Goal: Transaction & Acquisition: Obtain resource

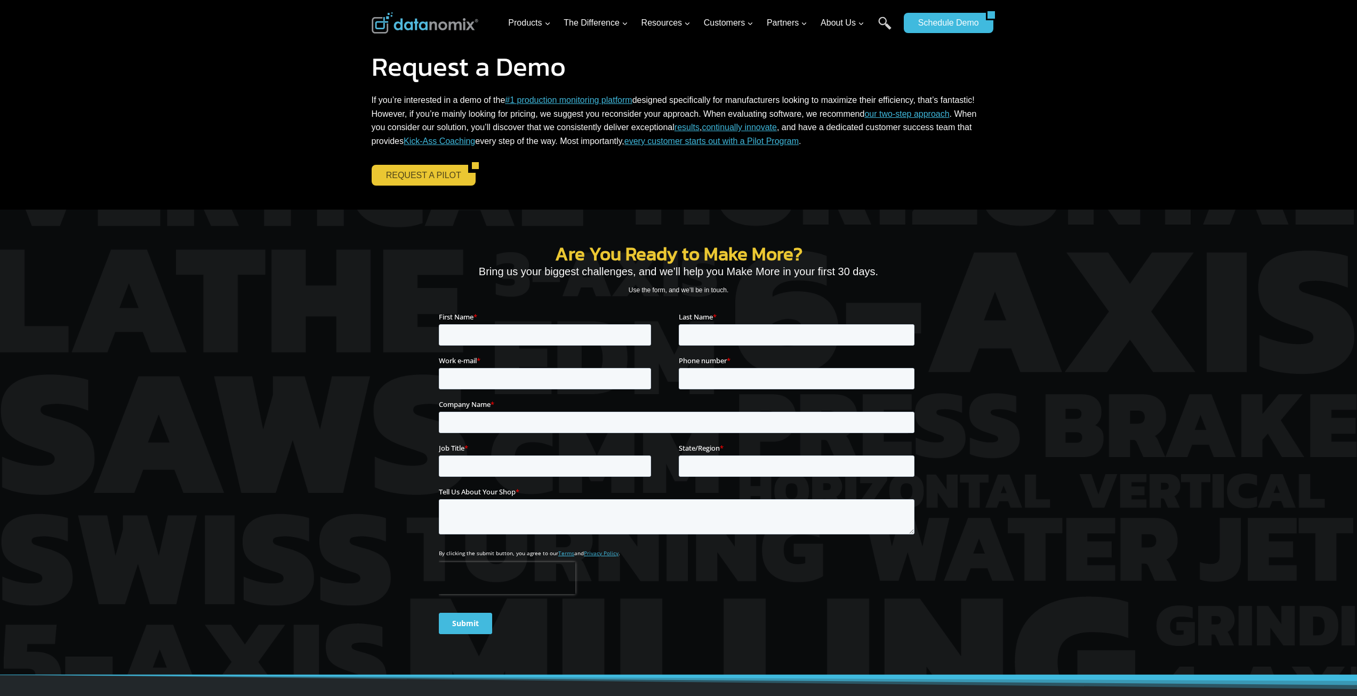
click at [387, 174] on link "REQUEST A PILOT" at bounding box center [420, 175] width 96 height 20
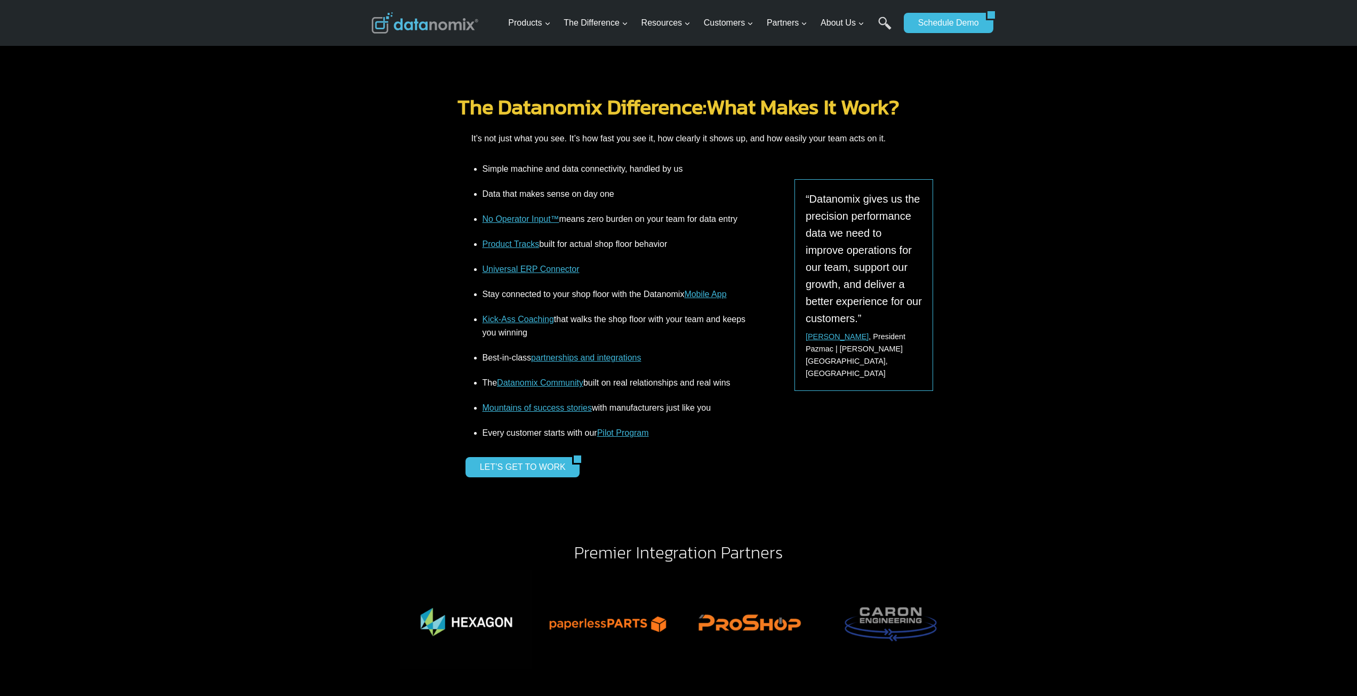
scroll to position [1350, 0]
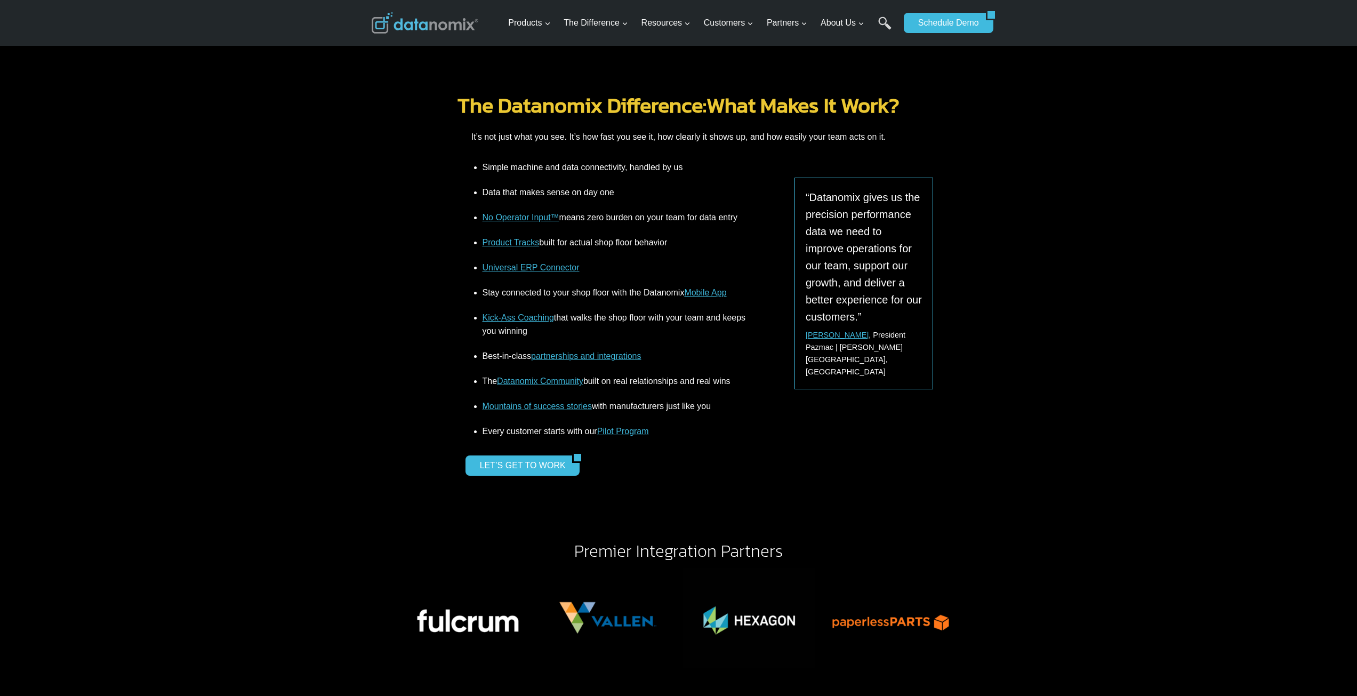
click at [605, 352] on link "partnerships and integrations" at bounding box center [586, 355] width 110 height 9
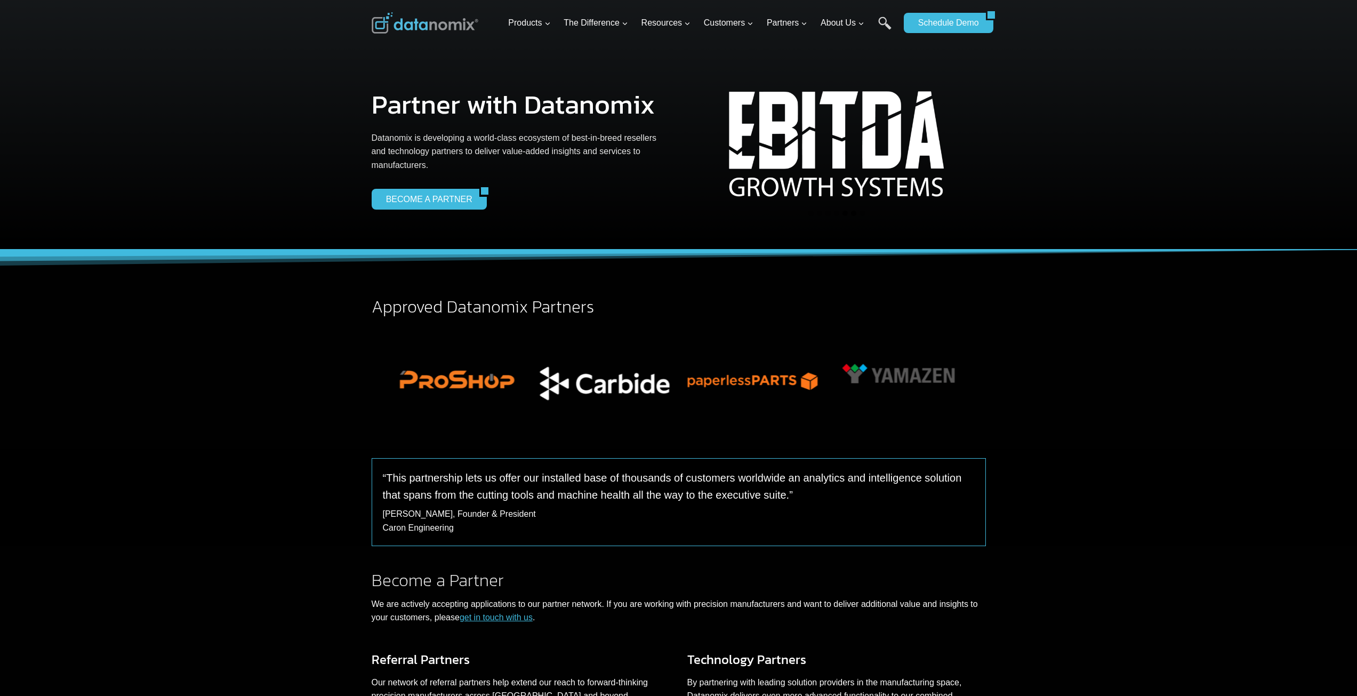
click at [853, 212] on button "Go to slide 6" at bounding box center [853, 213] width 5 height 5
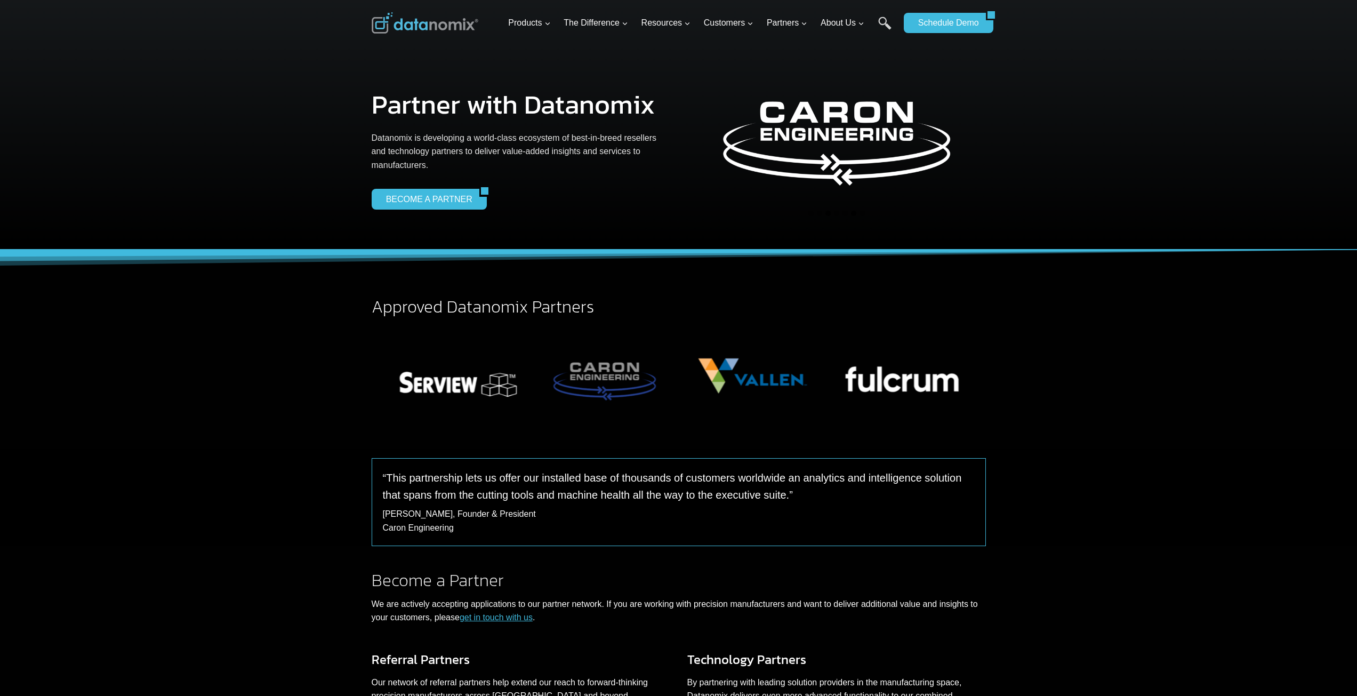
click at [826, 211] on button "Go to slide 3" at bounding box center [827, 213] width 5 height 5
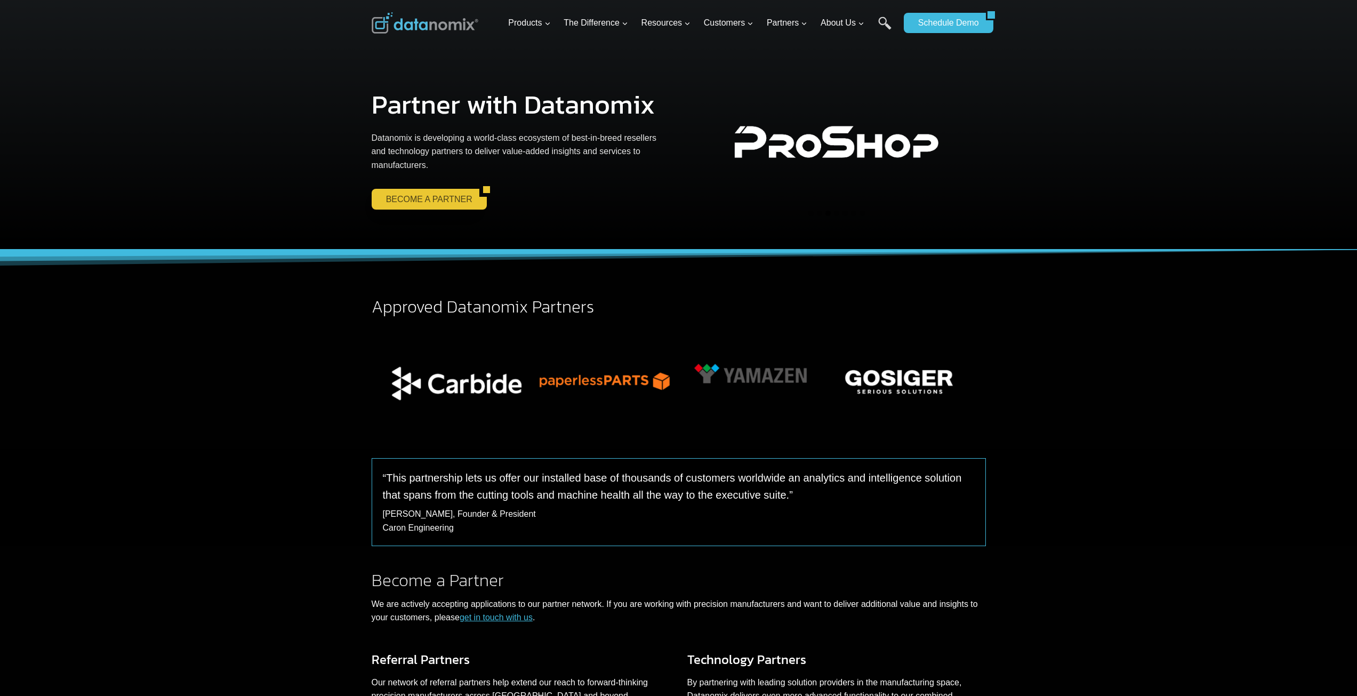
click at [406, 202] on link "BECOME A PARTNER" at bounding box center [426, 199] width 108 height 20
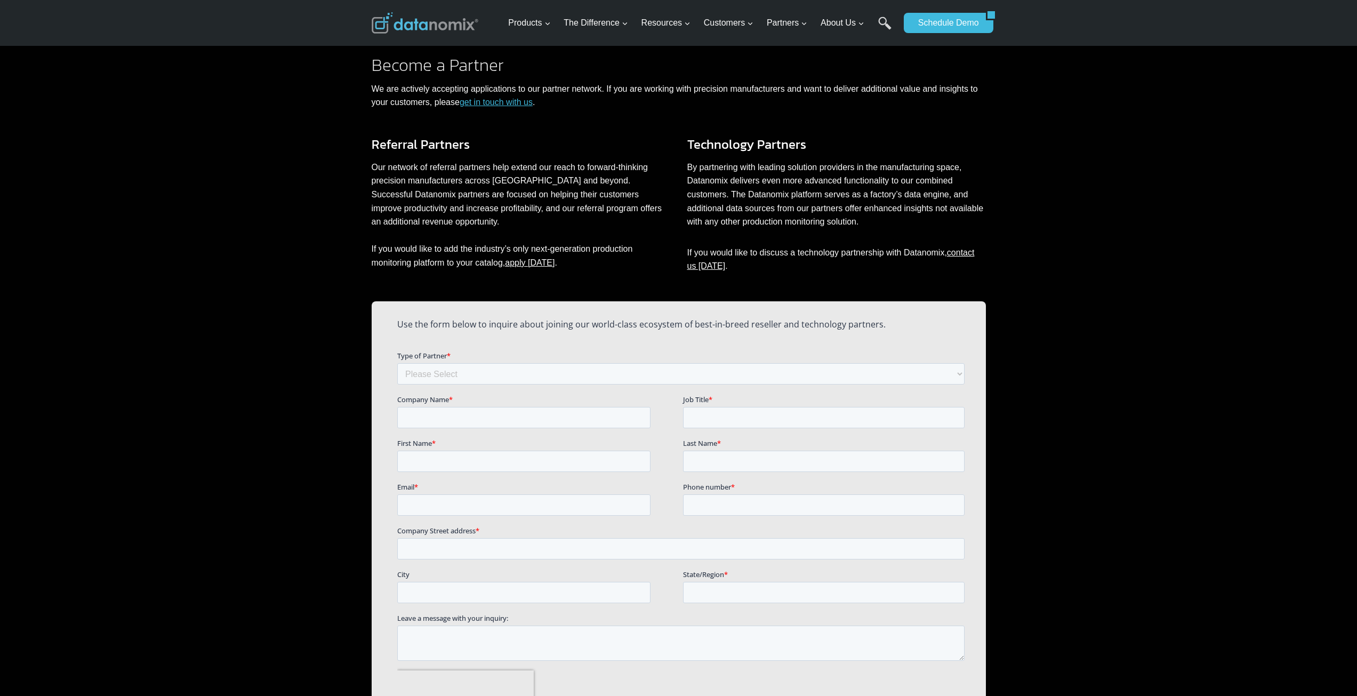
scroll to position [525, 0]
